Goal: Navigation & Orientation: Find specific page/section

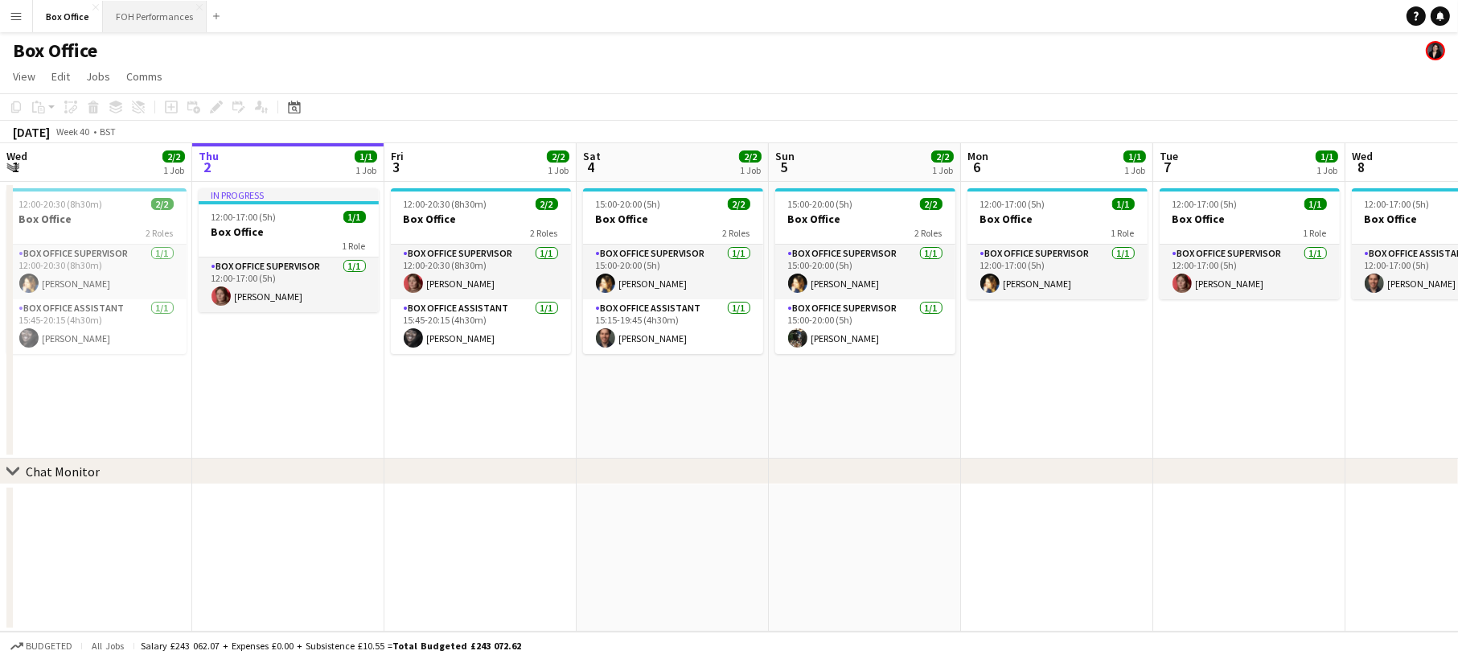
click at [154, 20] on button "FOH Performances Close" at bounding box center [155, 16] width 104 height 31
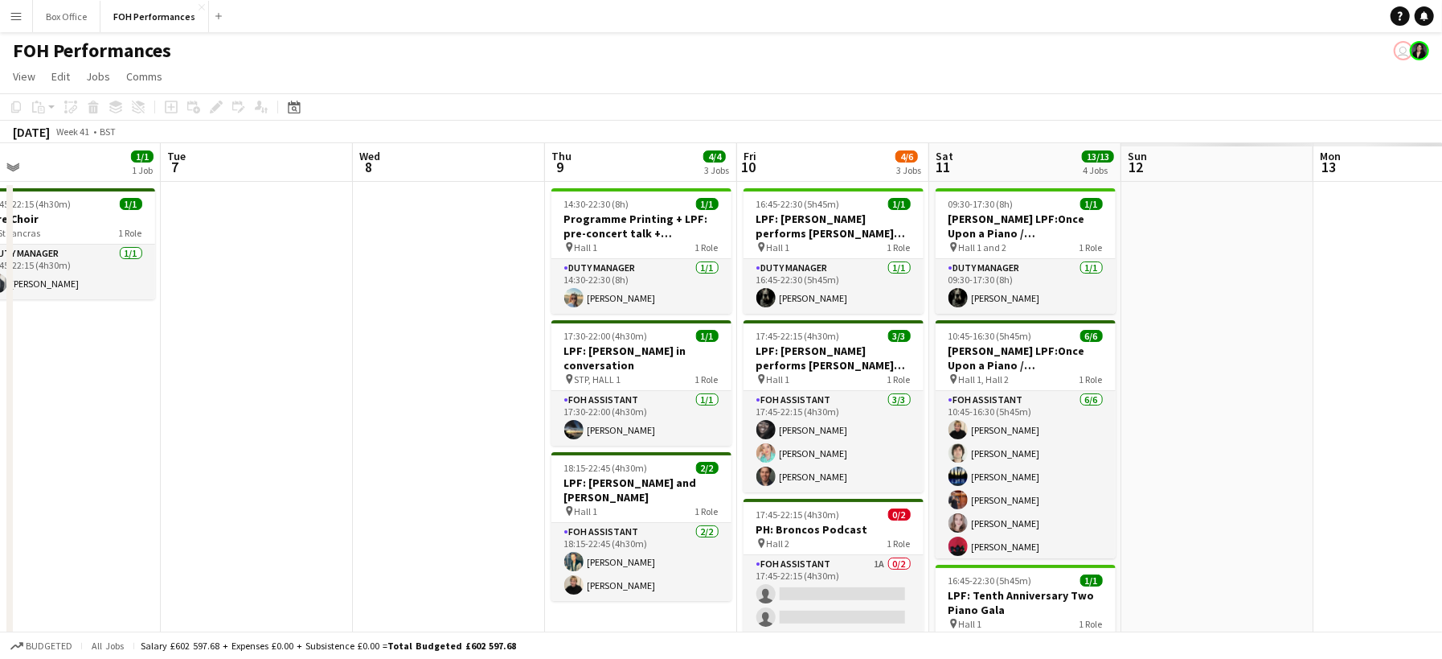
scroll to position [0, 729]
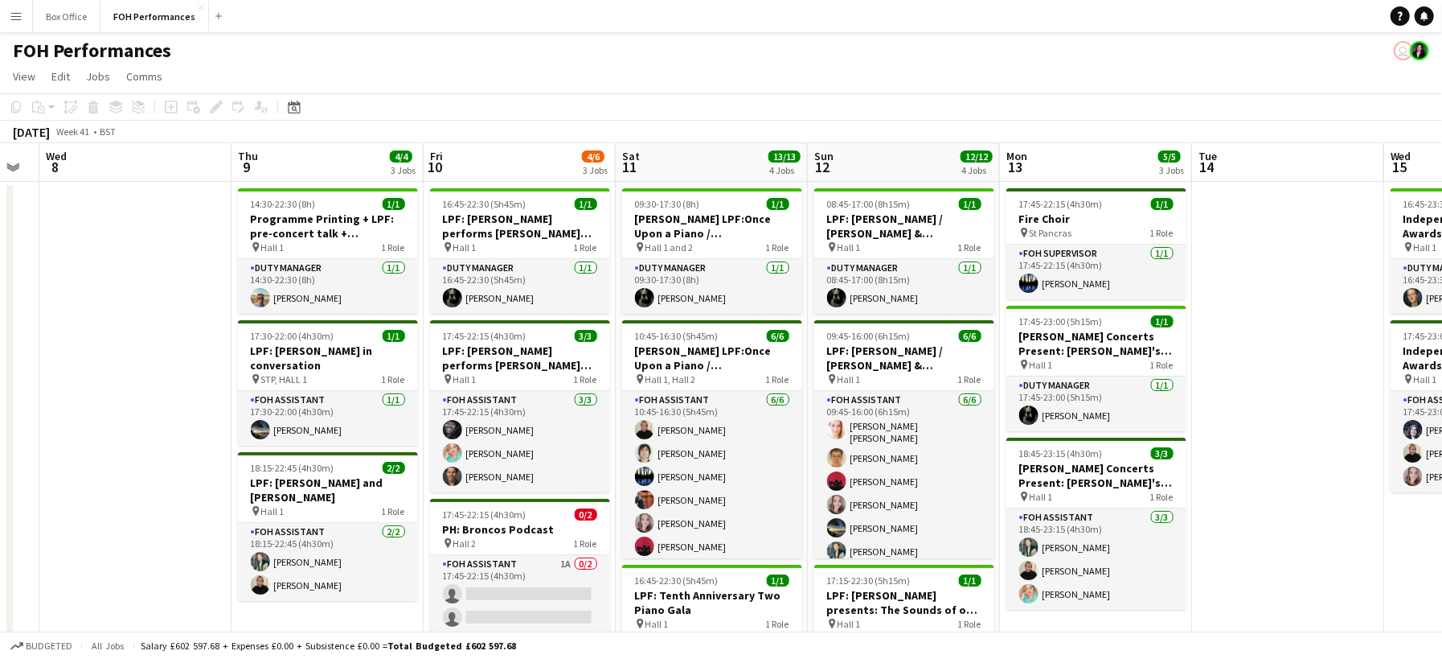
drag, startPoint x: 1349, startPoint y: 463, endPoint x: -20, endPoint y: 455, distance: 1369.3
click at [0, 455] on html "Menu Boards Boards Boards All jobs Status Workforce Workforce My Workforce Recr…" at bounding box center [721, 489] width 1442 height 979
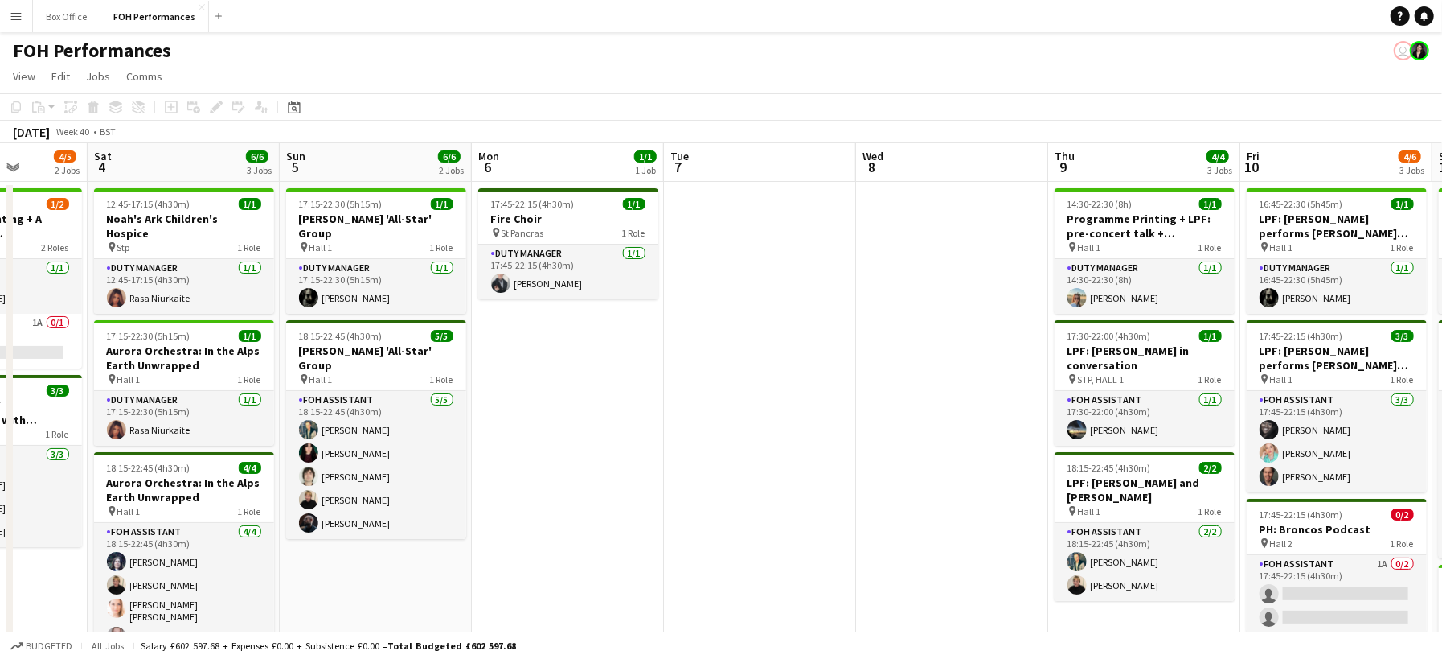
scroll to position [0, 481]
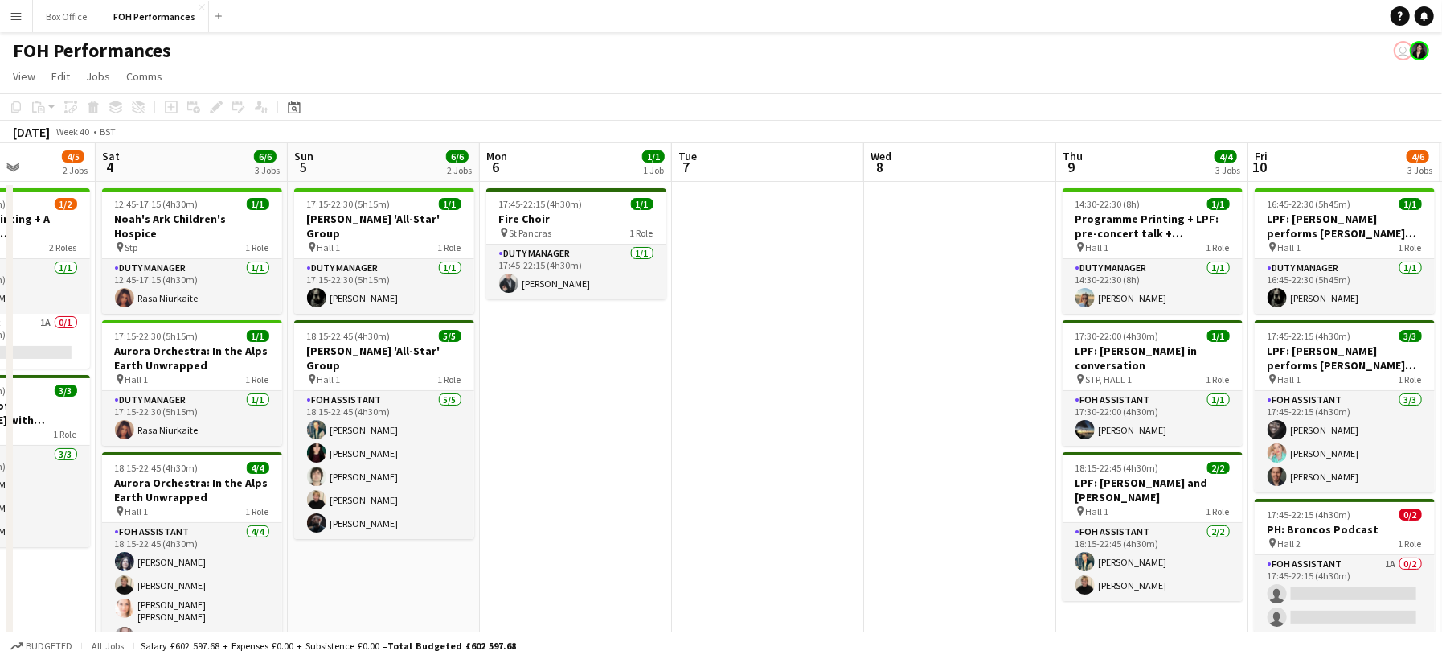
drag, startPoint x: 101, startPoint y: 349, endPoint x: 925, endPoint y: 328, distance: 825.2
click at [925, 328] on app-calendar-viewport "Wed 1 4/5 2 Jobs Thu 2 1/1 1 Job Fri 3 4/5 2 Jobs Sat 4 6/6 3 Jobs Sun 5 6/6 2 …" at bounding box center [721, 547] width 1442 height 808
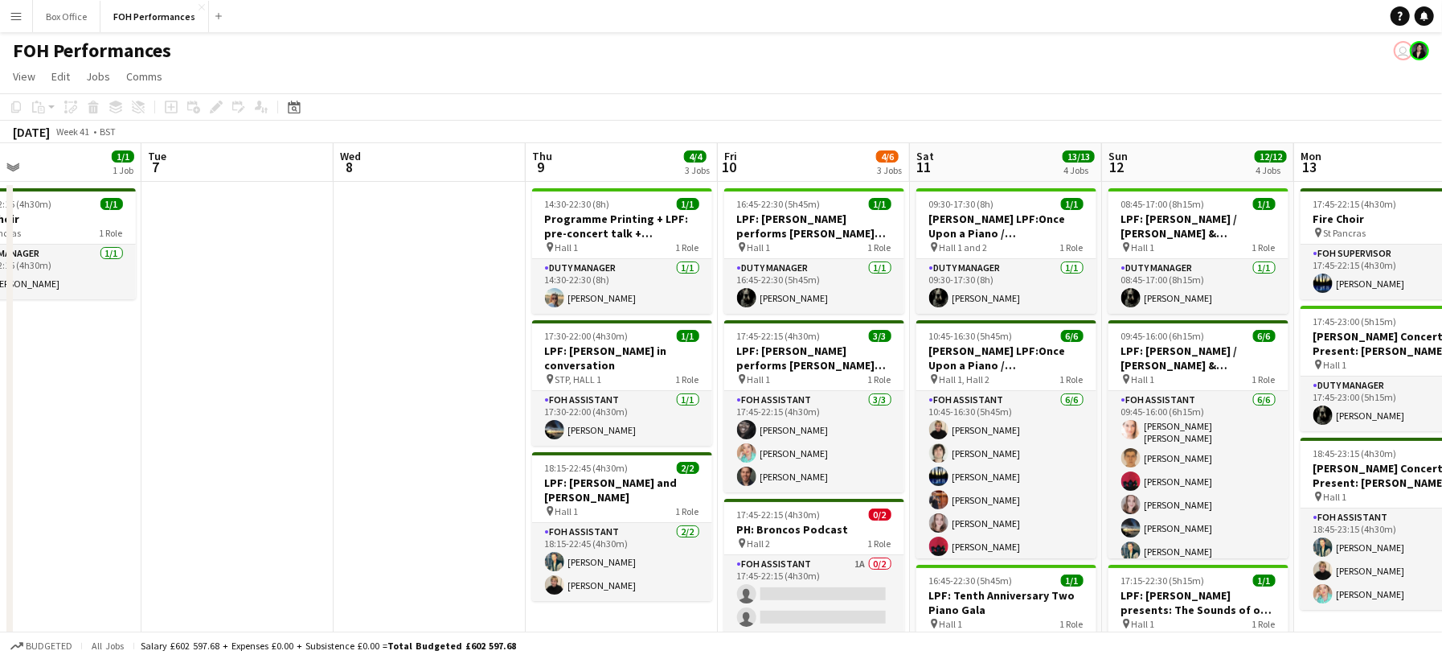
scroll to position [0, 694]
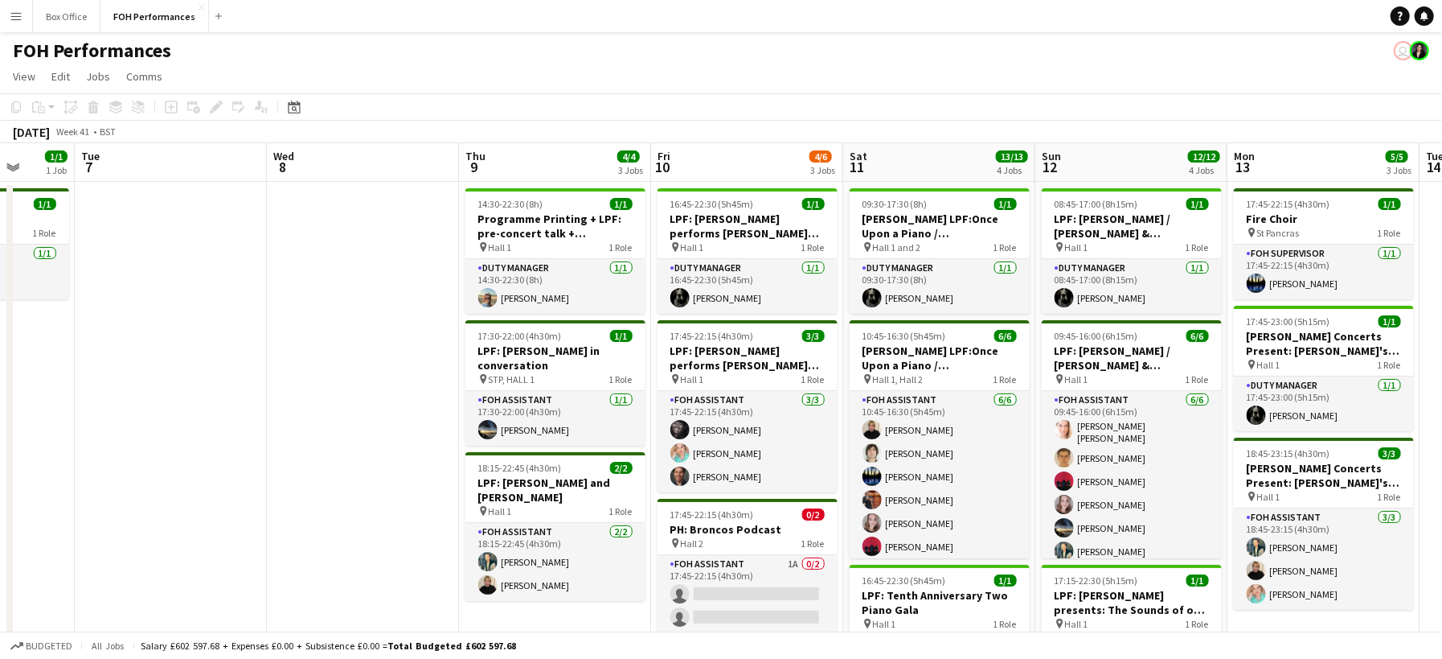
drag, startPoint x: 597, startPoint y: 400, endPoint x: -1, endPoint y: 511, distance: 608.4
click at [0, 511] on html "Menu Boards Boards Boards All jobs Status Workforce Workforce My Workforce Recr…" at bounding box center [721, 489] width 1442 height 979
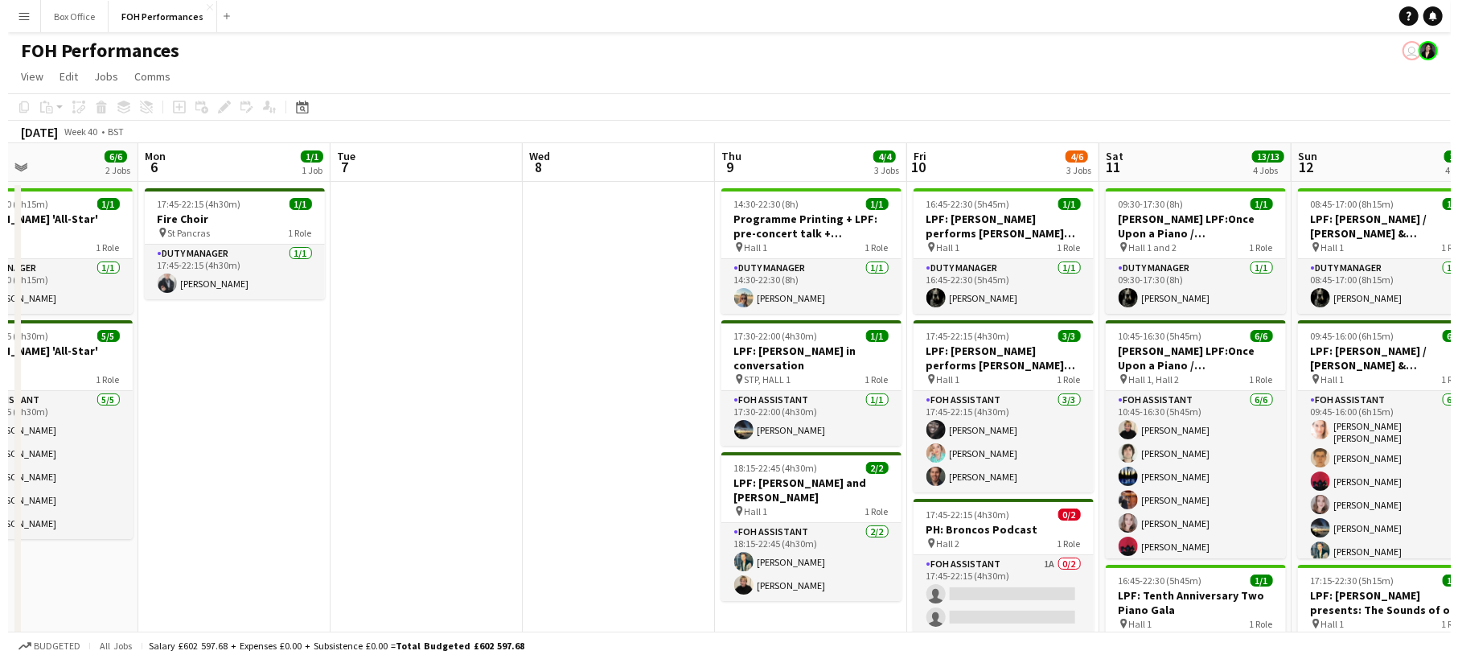
scroll to position [0, 421]
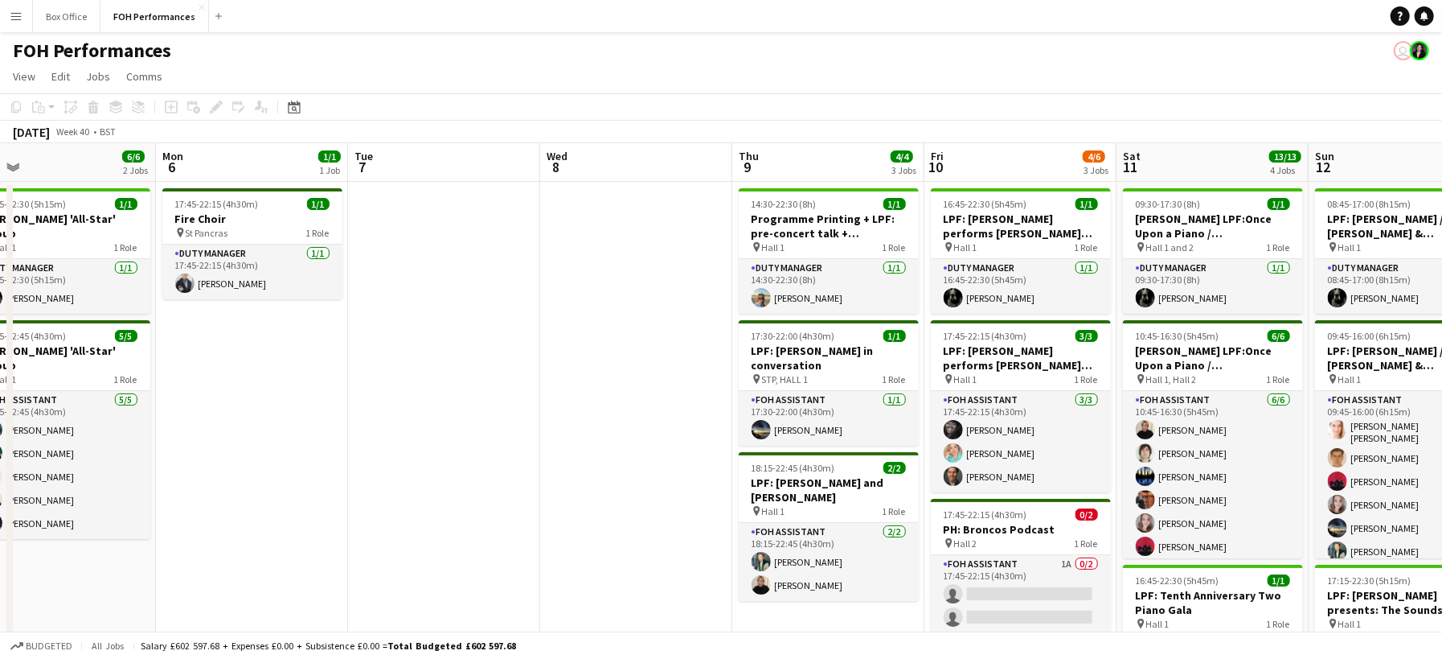
drag, startPoint x: 139, startPoint y: 497, endPoint x: 412, endPoint y: 497, distance: 273.4
click at [412, 497] on app-calendar-viewport "Fri 3 4/5 2 Jobs Sat 4 6/6 3 Jobs Sun 5 6/6 2 Jobs Mon 6 1/1 1 Job Tue 7 Wed 8 …" at bounding box center [721, 547] width 1442 height 808
click at [215, 18] on app-icon "Add" at bounding box center [218, 16] width 6 height 6
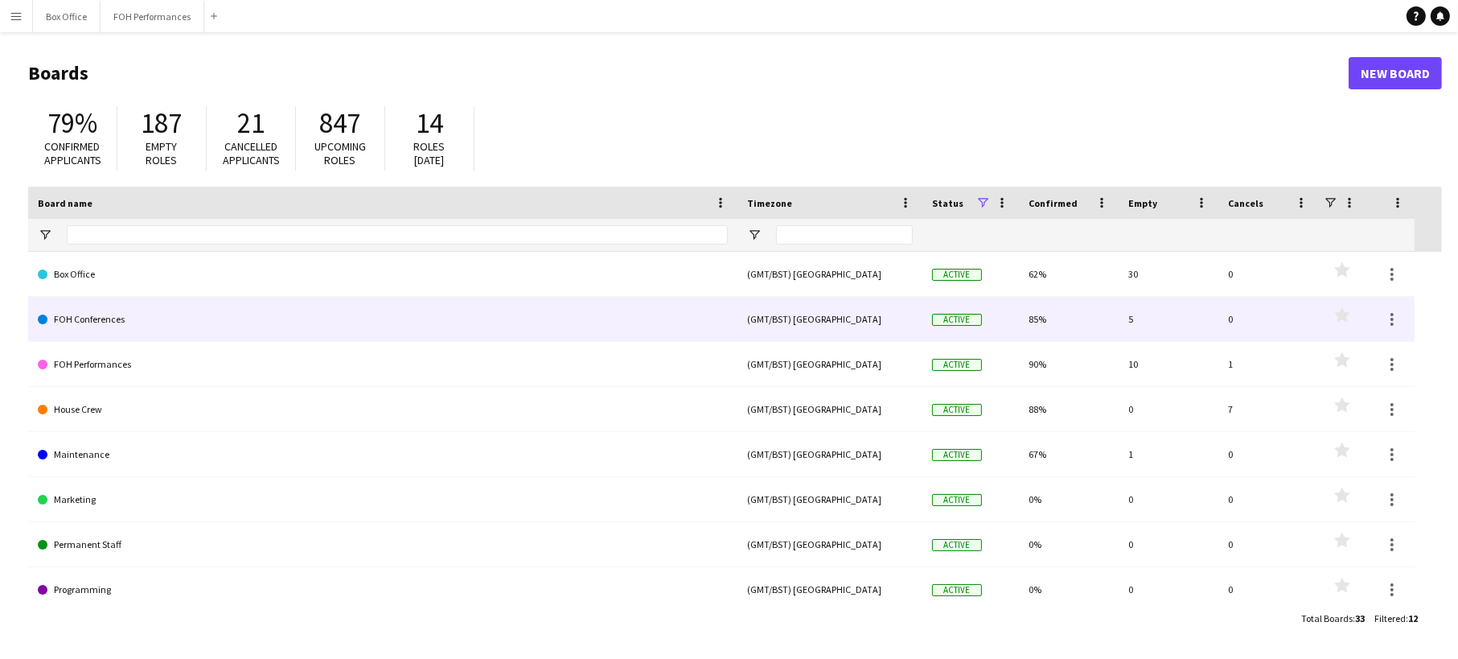
click at [176, 333] on link "FOH Conferences" at bounding box center [383, 319] width 690 height 45
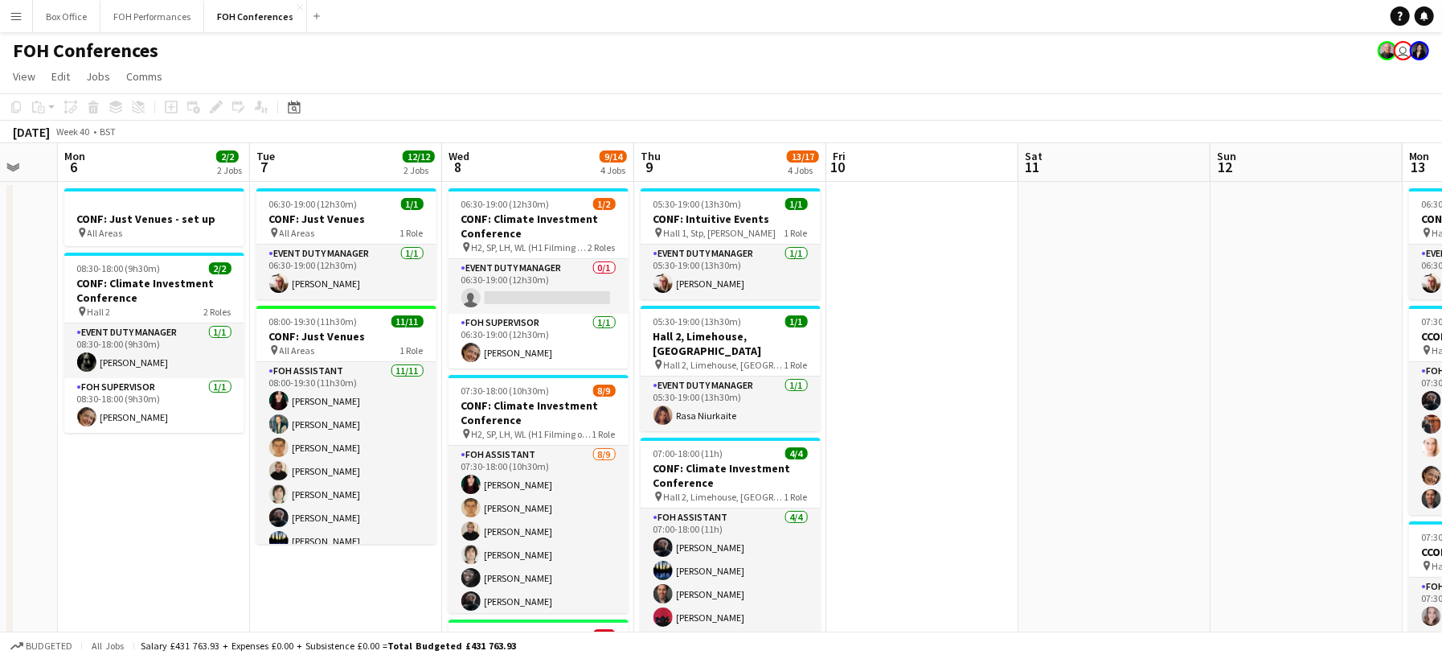
scroll to position [0, 577]
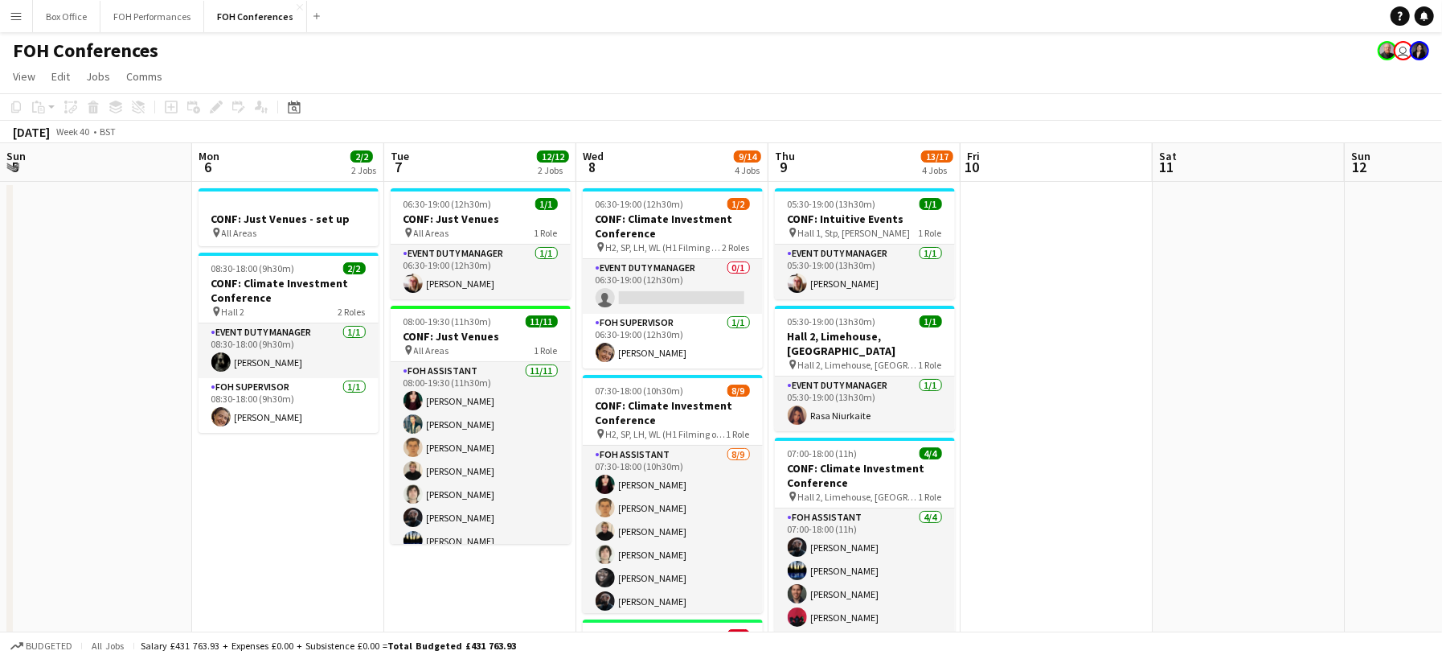
drag, startPoint x: 790, startPoint y: 437, endPoint x: 34, endPoint y: 383, distance: 758.5
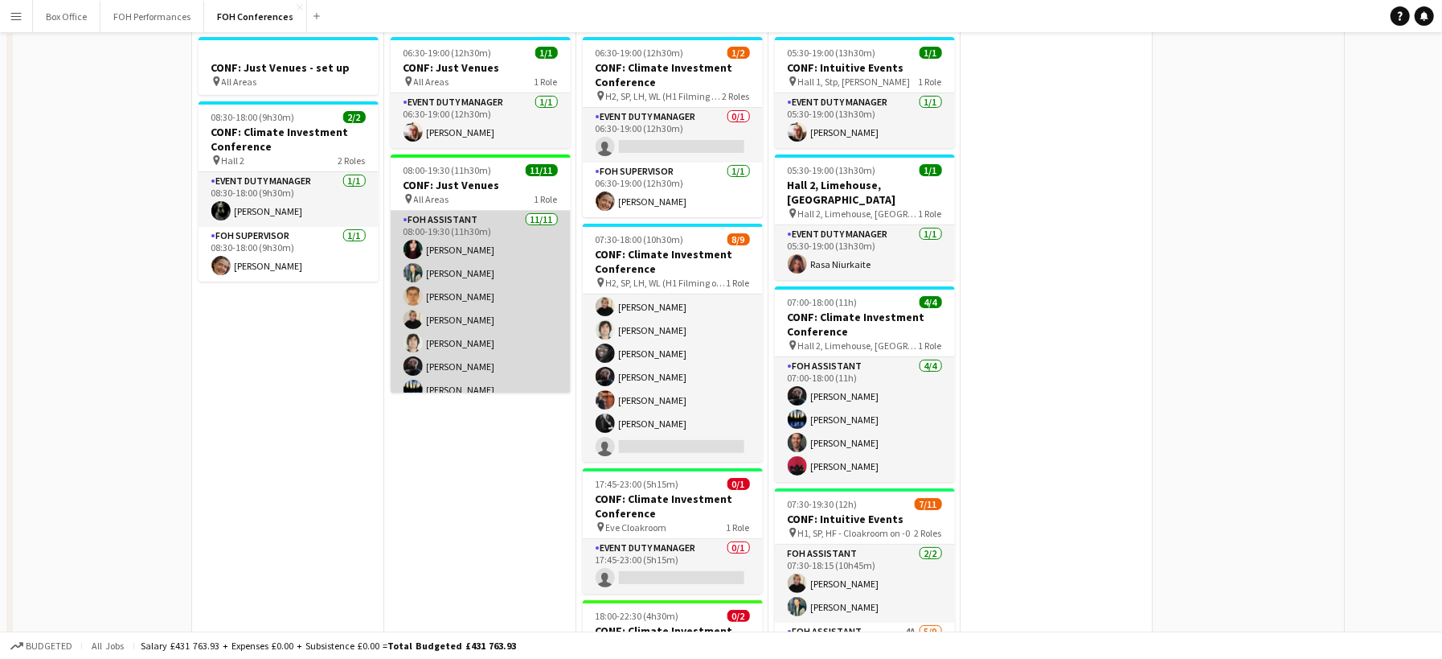
scroll to position [0, 0]
